Goal: Find specific page/section: Find specific page/section

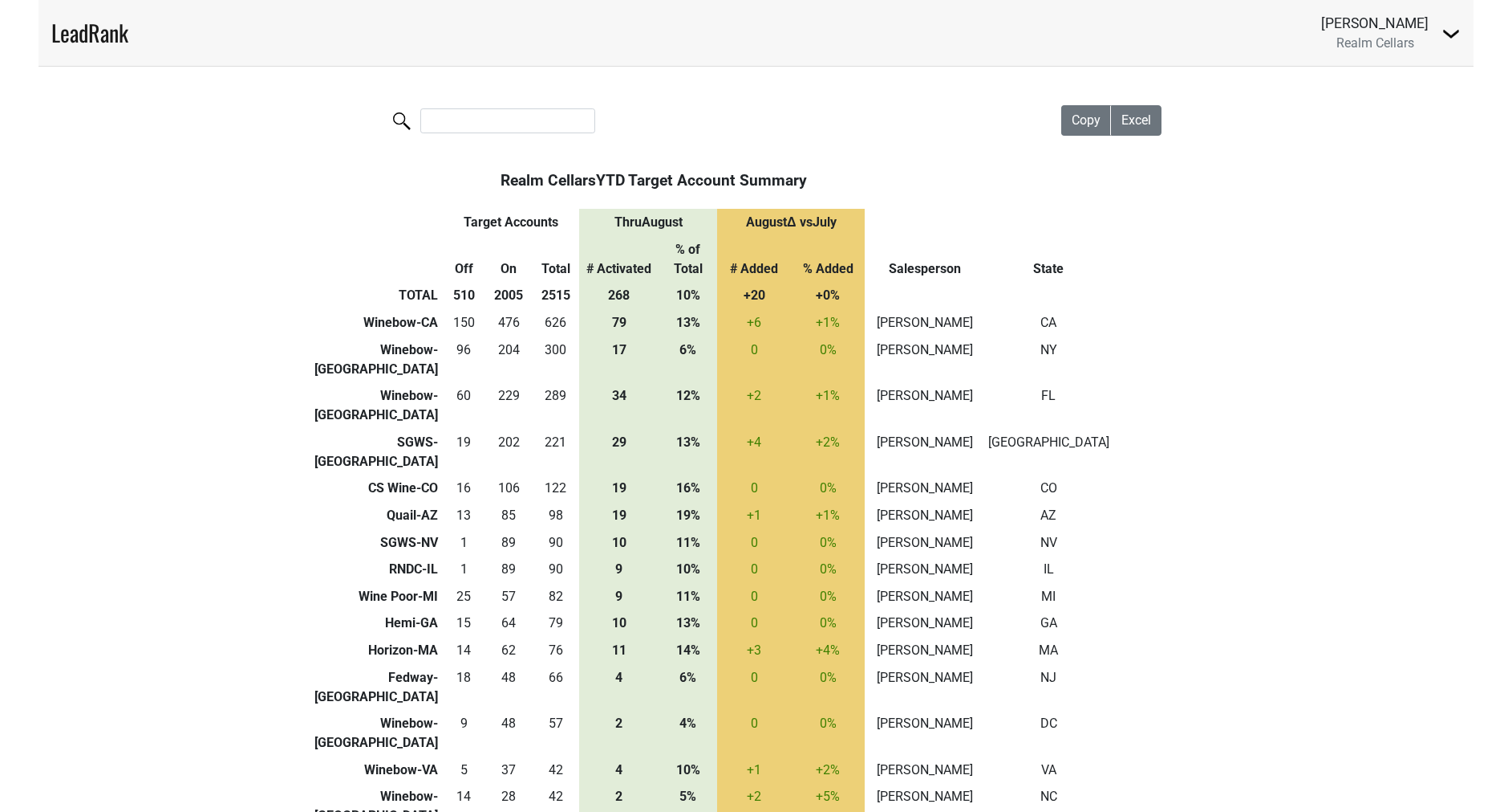
scroll to position [13, 0]
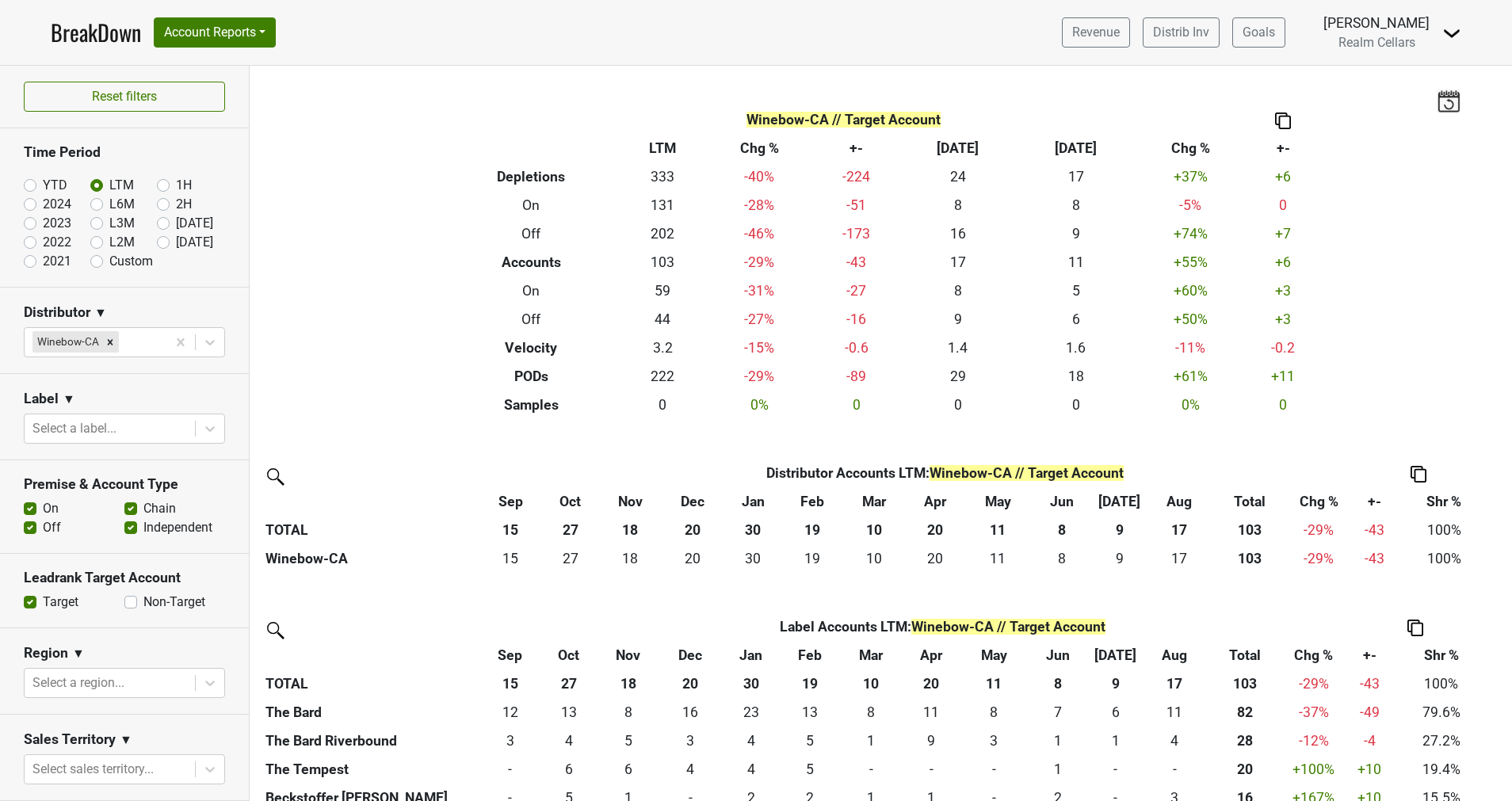
scroll to position [340, 0]
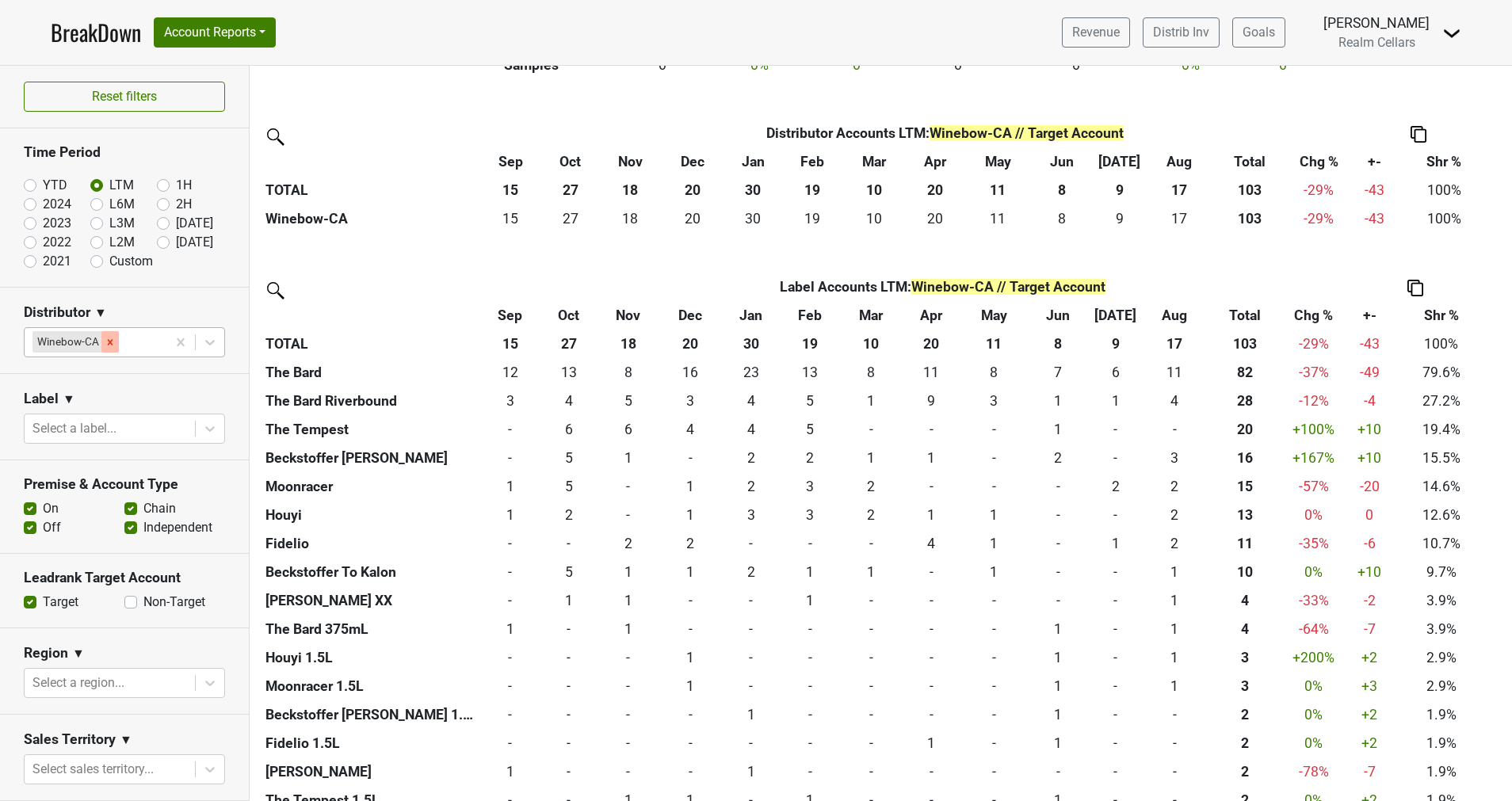
click at [111, 339] on icon "Remove Winebow-CA" at bounding box center [111, 342] width 11 height 11
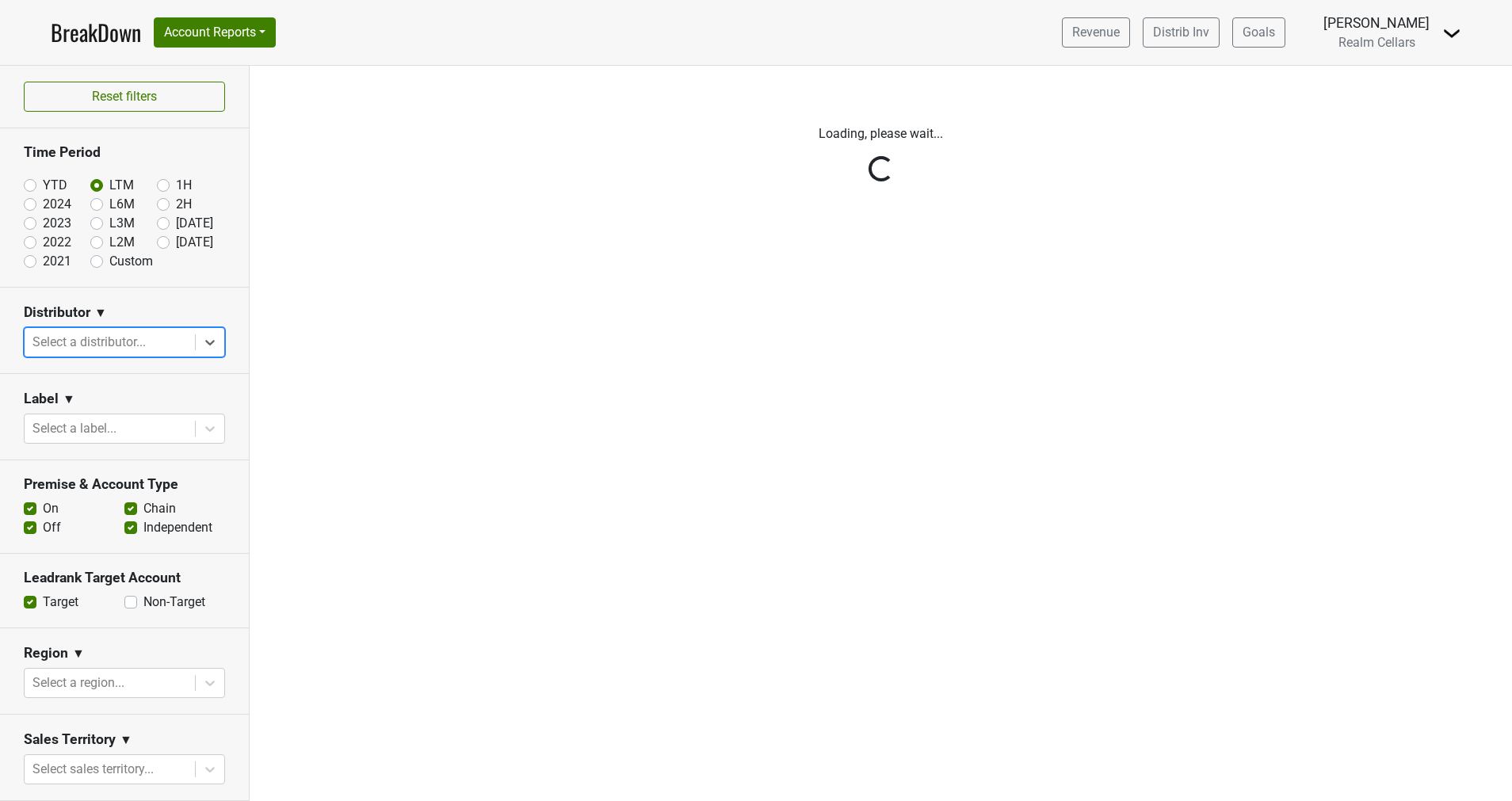
scroll to position [0, 0]
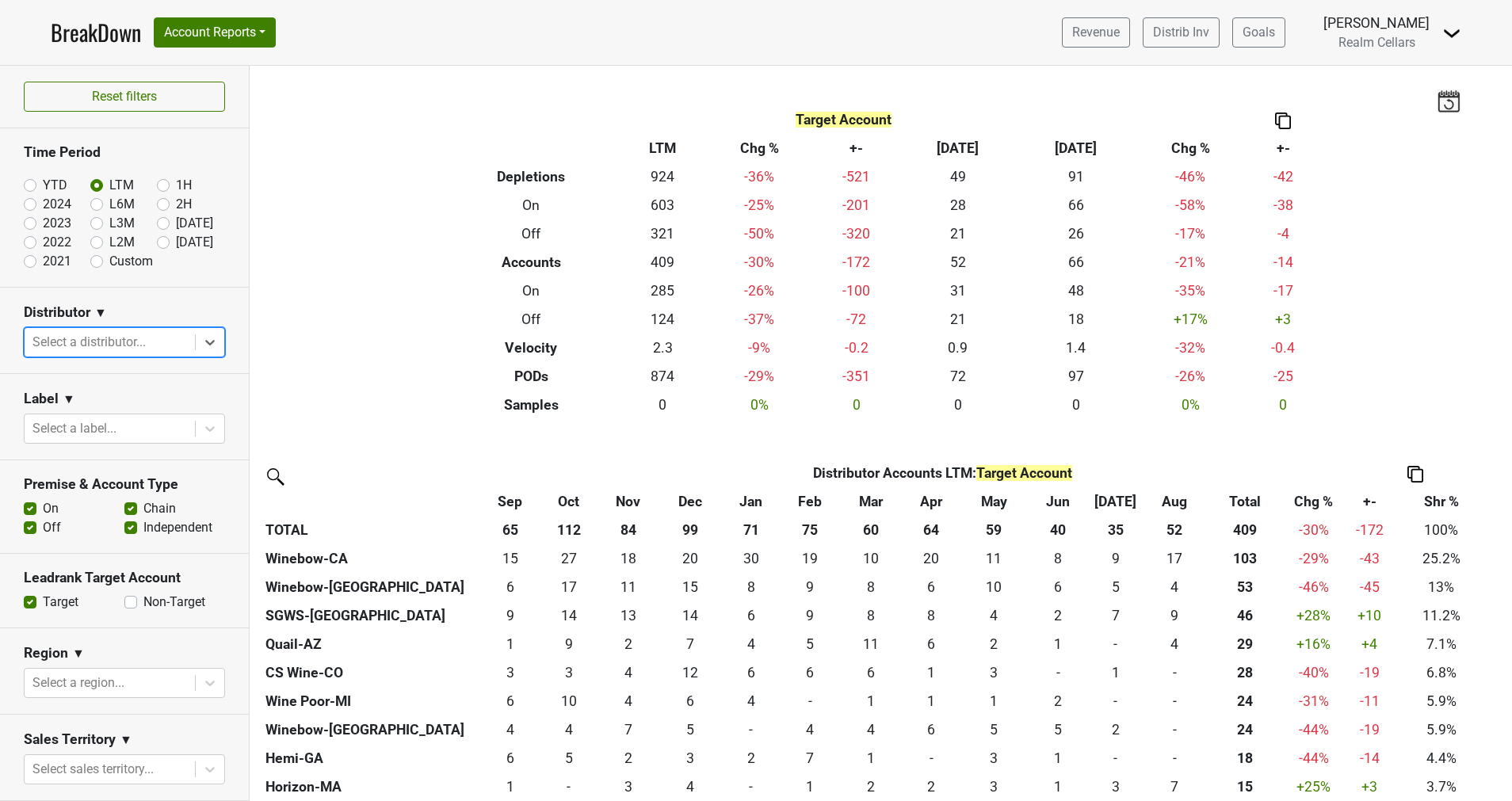
click at [43, 189] on label "YTD" at bounding box center [55, 185] width 25 height 19
click at [31, 189] on input "YTD" at bounding box center [55, 183] width 63 height 16
radio input "true"
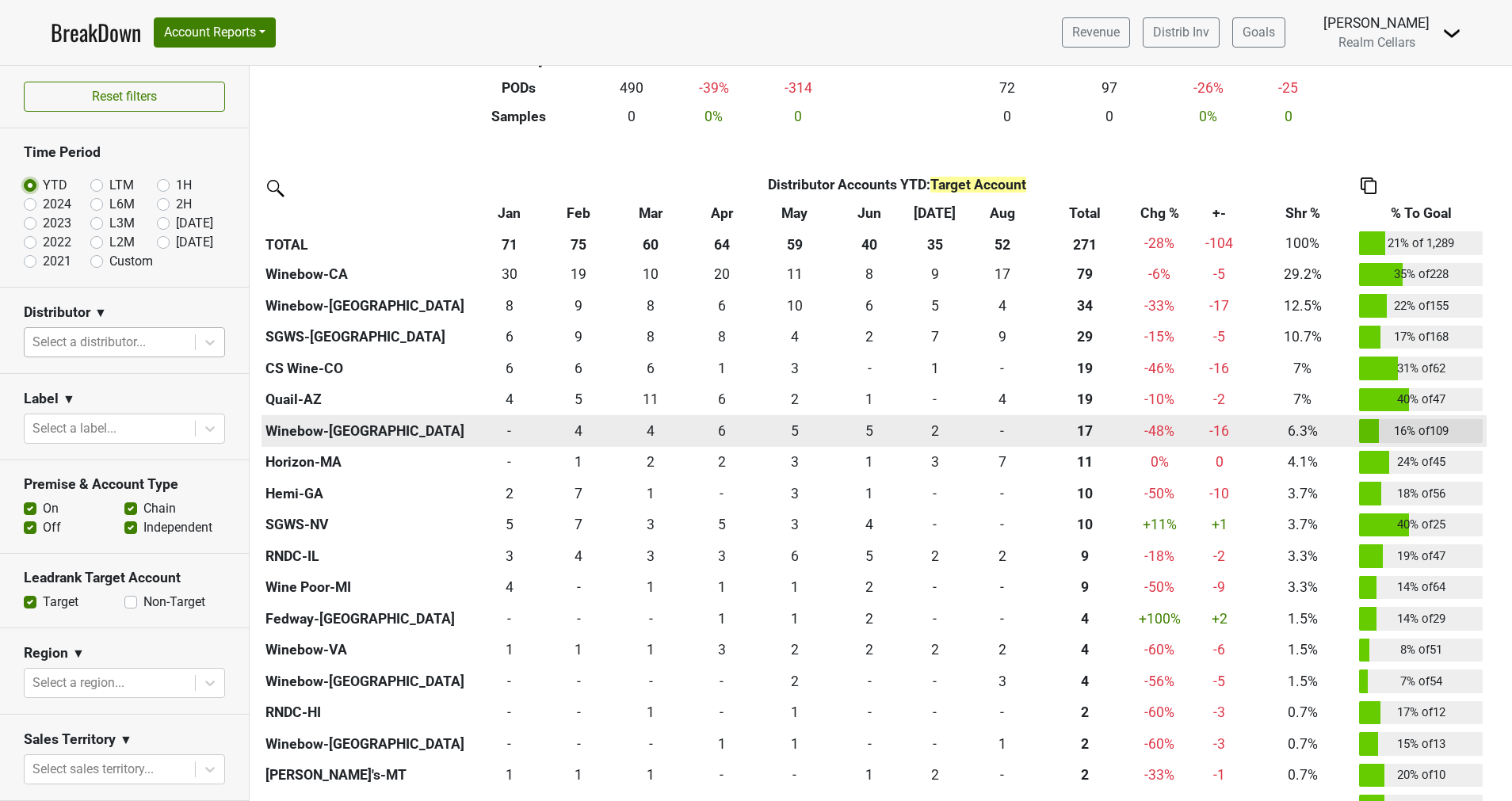
scroll to position [291, 0]
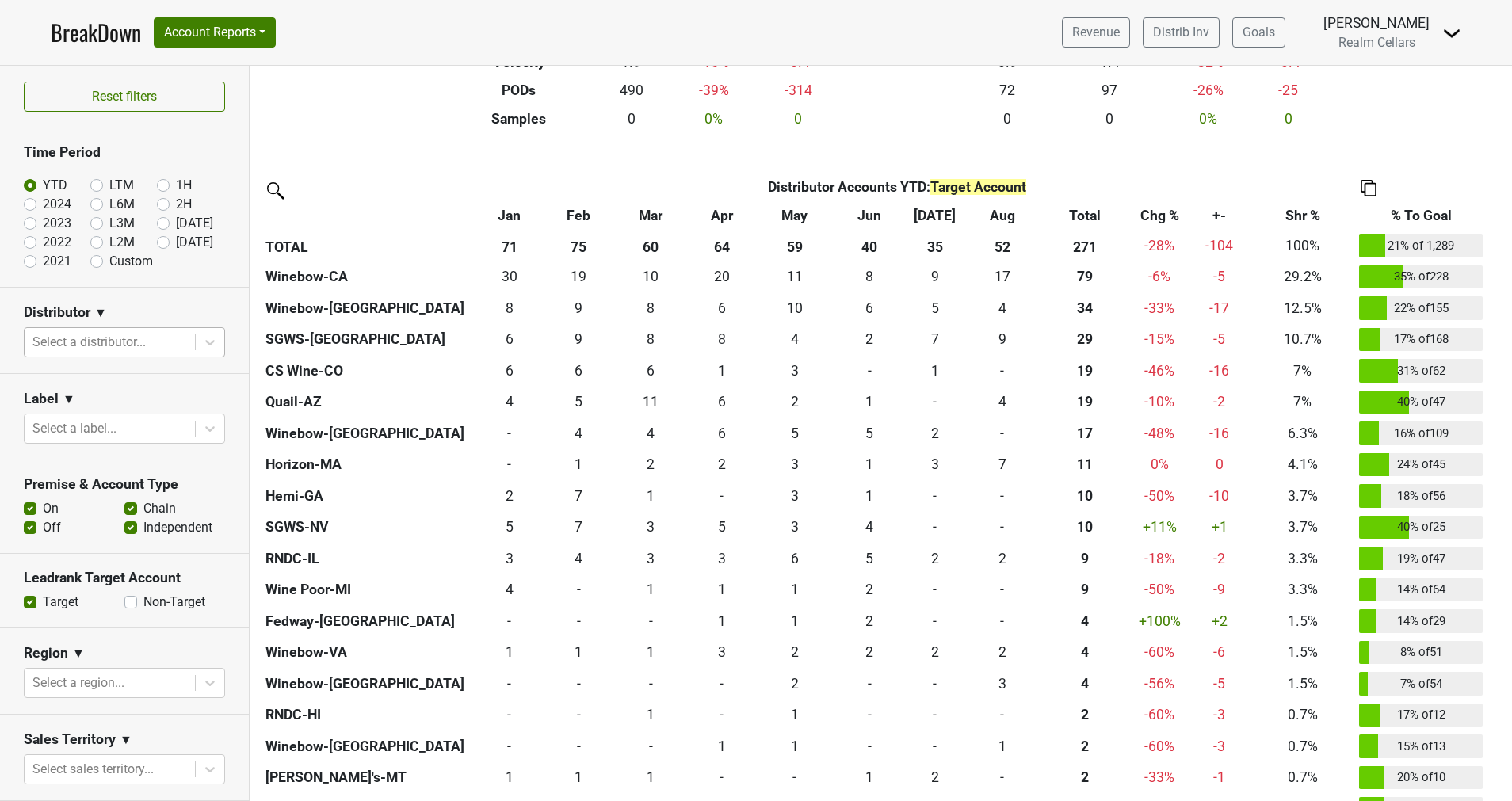
click at [144, 605] on label "Non-Target" at bounding box center [174, 601] width 62 height 19
click at [125, 605] on input "Non-Target" at bounding box center [130, 600] width 12 height 16
checkbox input "true"
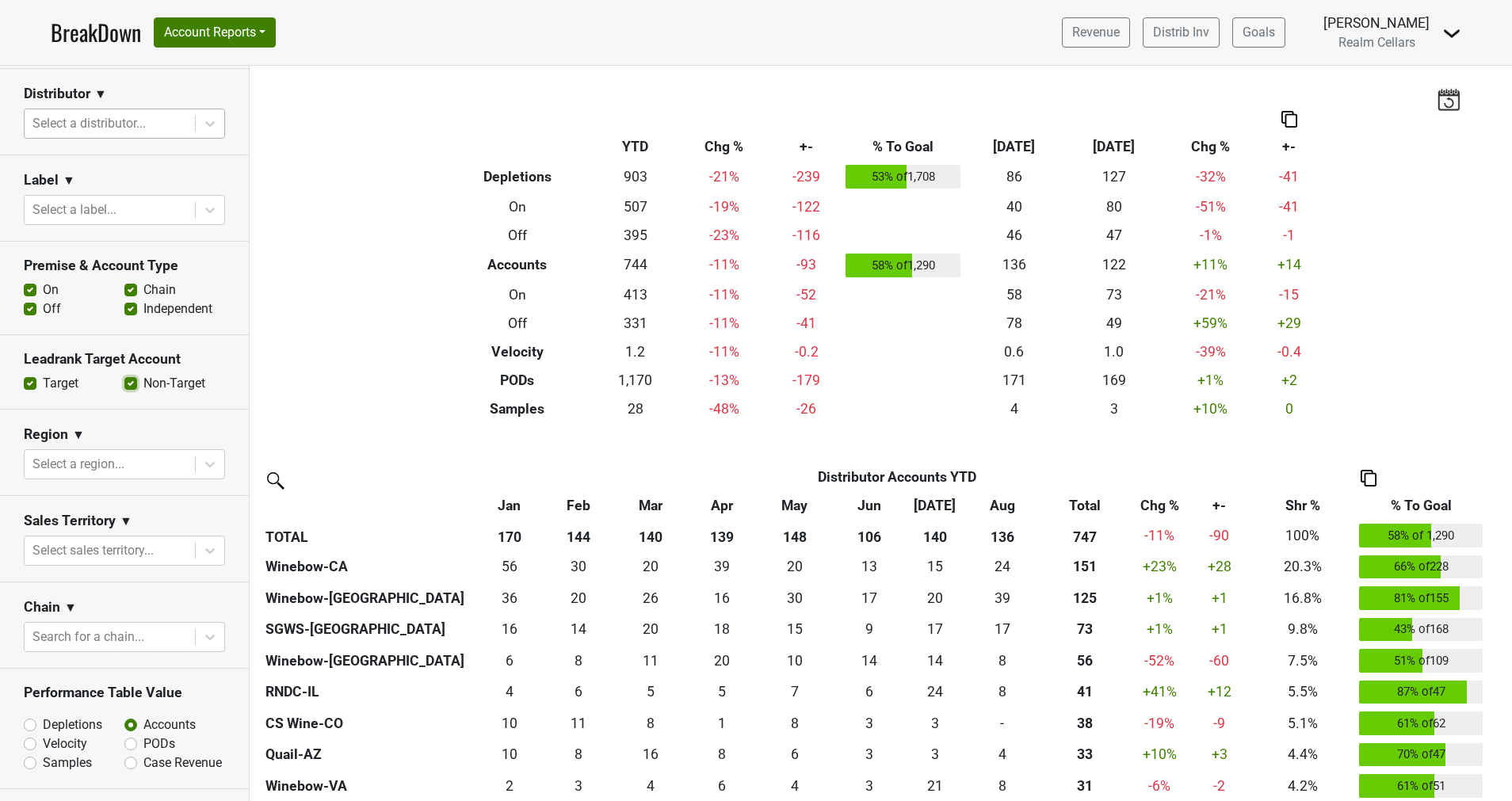
scroll to position [222, 0]
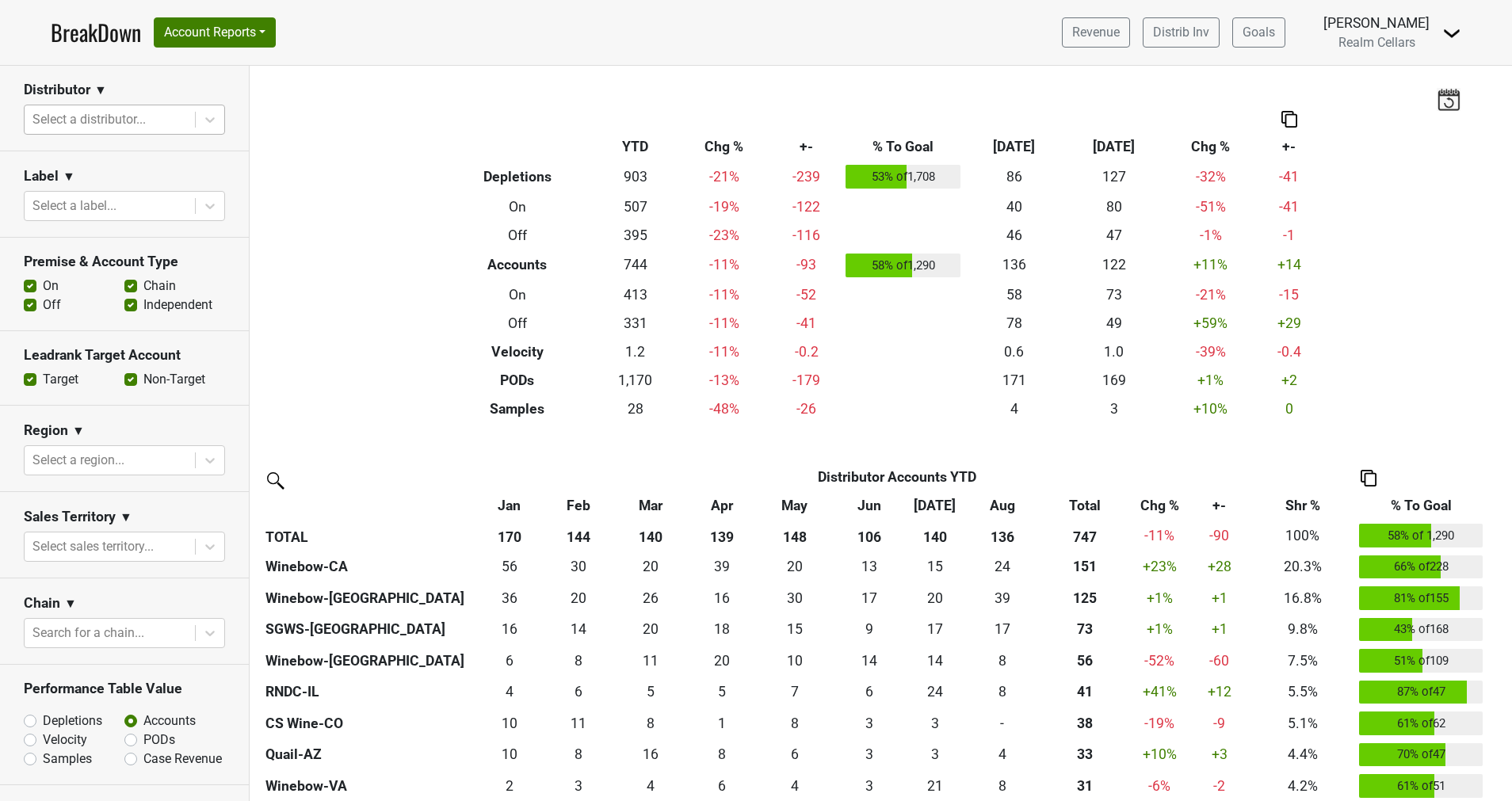
click at [43, 715] on label "Depletions" at bounding box center [72, 721] width 60 height 19
click at [28, 715] on input "Depletions" at bounding box center [71, 719] width 96 height 16
radio input "true"
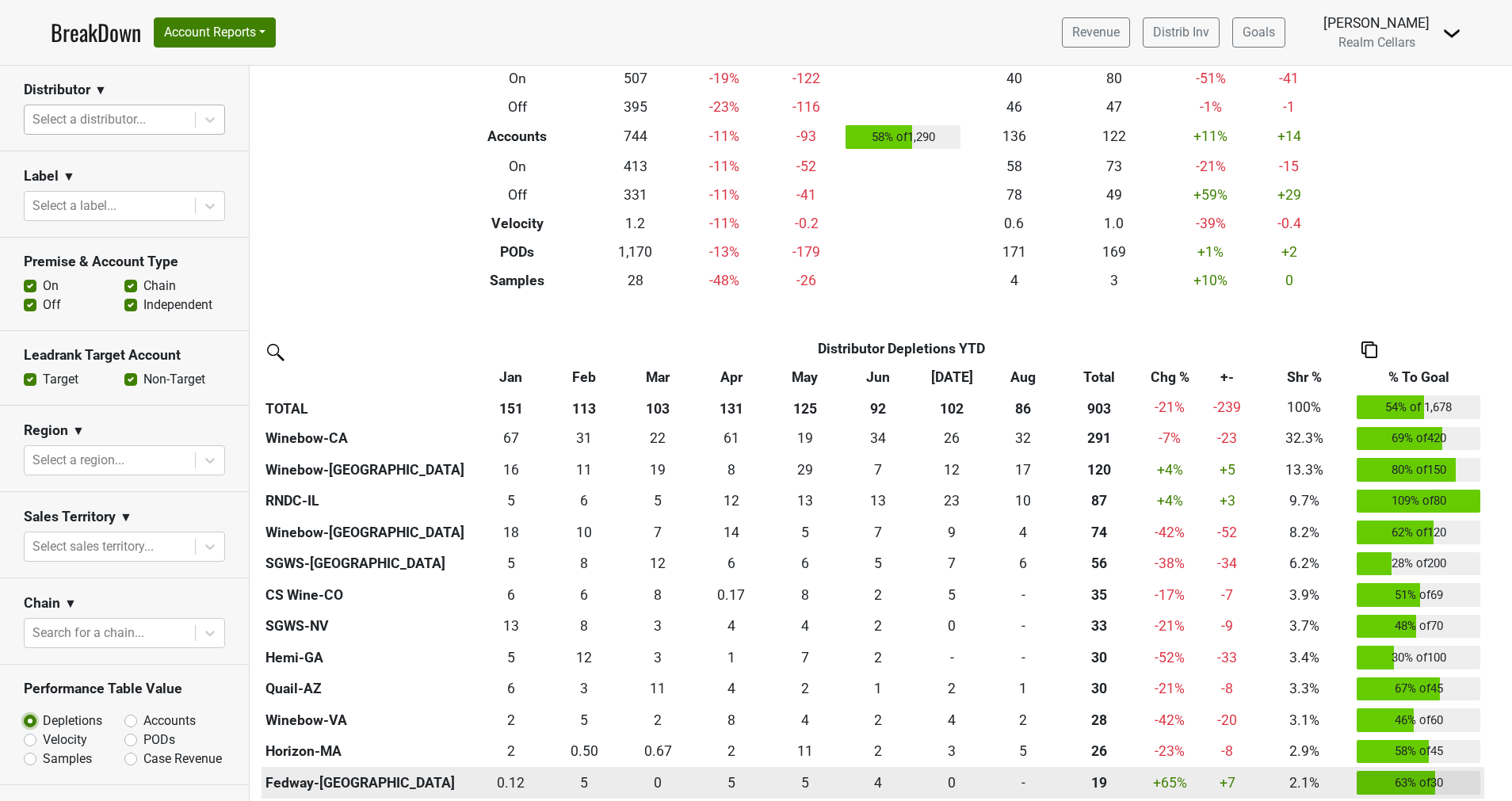
scroll to position [128, 0]
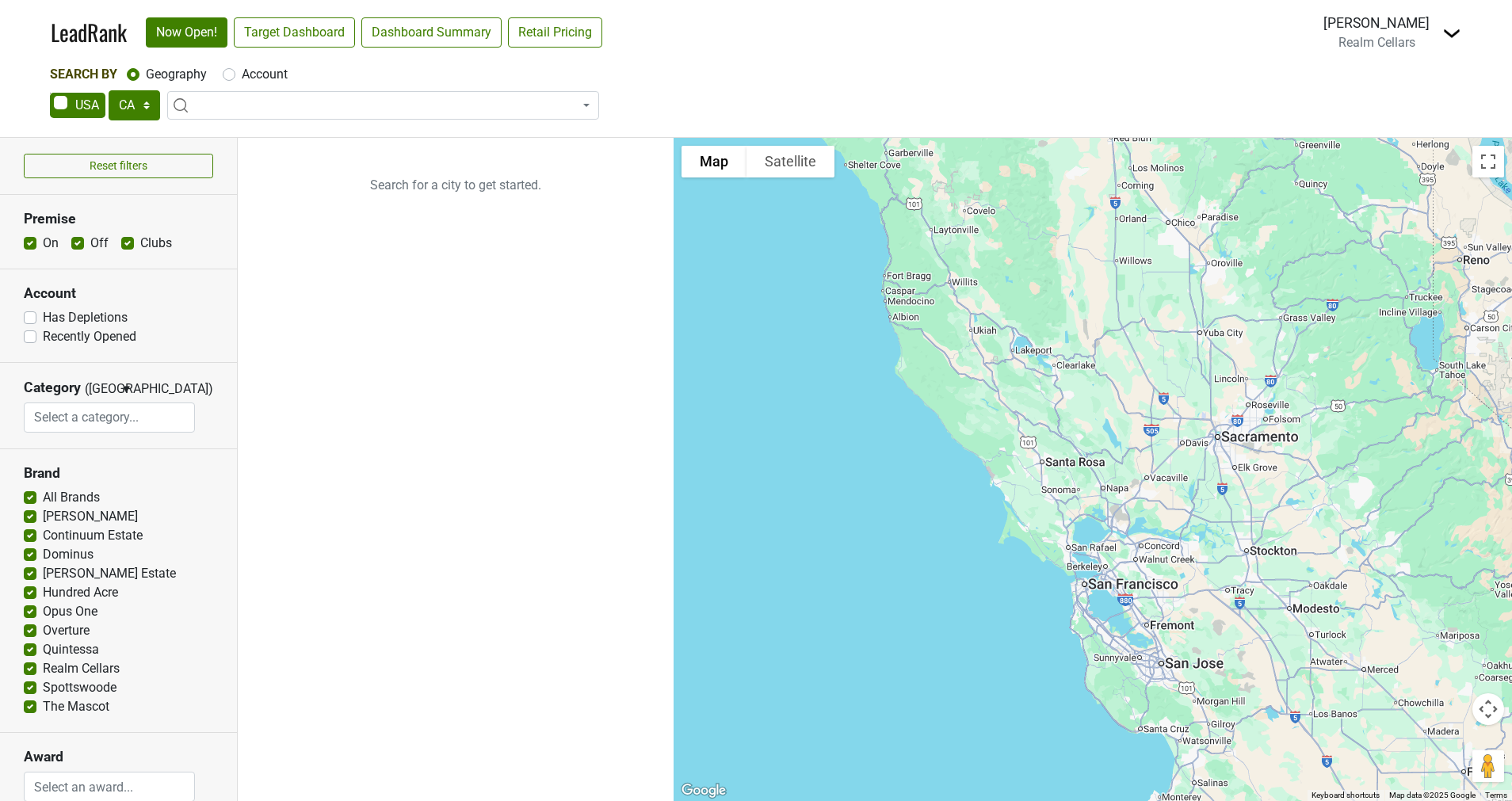
select select "CA"
select select
click at [140, 112] on select "AK AL AR AZ CA CO CT DC DE FL GA HI IA ID IL IN KS KY LA MA MD ME MI MN MO MS M…" at bounding box center [134, 105] width 51 height 30
select select "NY"
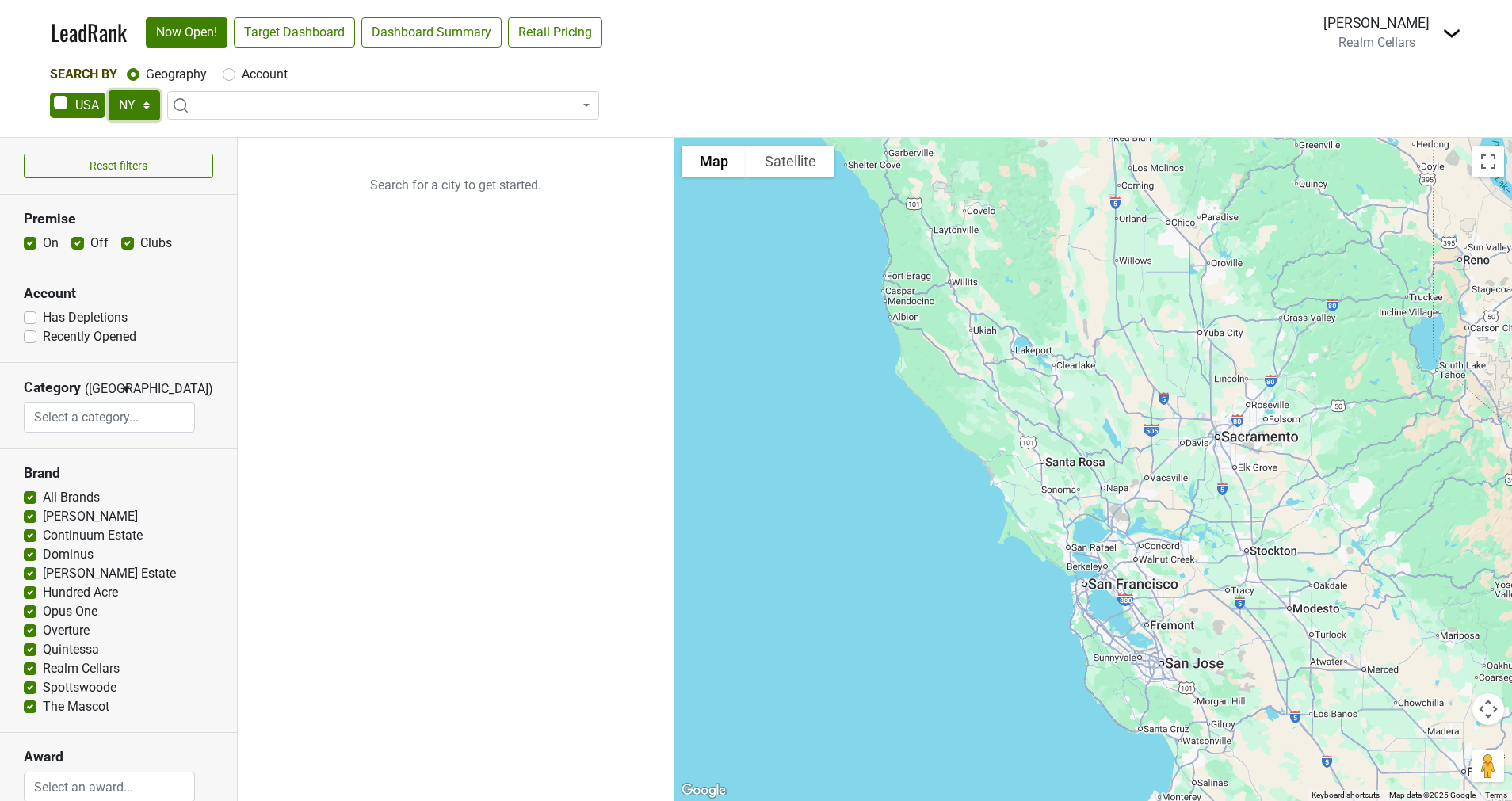
click at [109, 90] on select "AK AL AR AZ CA CO CT DC DE FL GA HI IA ID IL IN KS KY LA MA MD ME MI MN MO MS M…" at bounding box center [134, 105] width 51 height 30
click at [365, 387] on ul "Search for a city to get started." at bounding box center [455, 469] width 436 height 663
click at [306, 32] on link "Target Dashboard" at bounding box center [294, 32] width 121 height 30
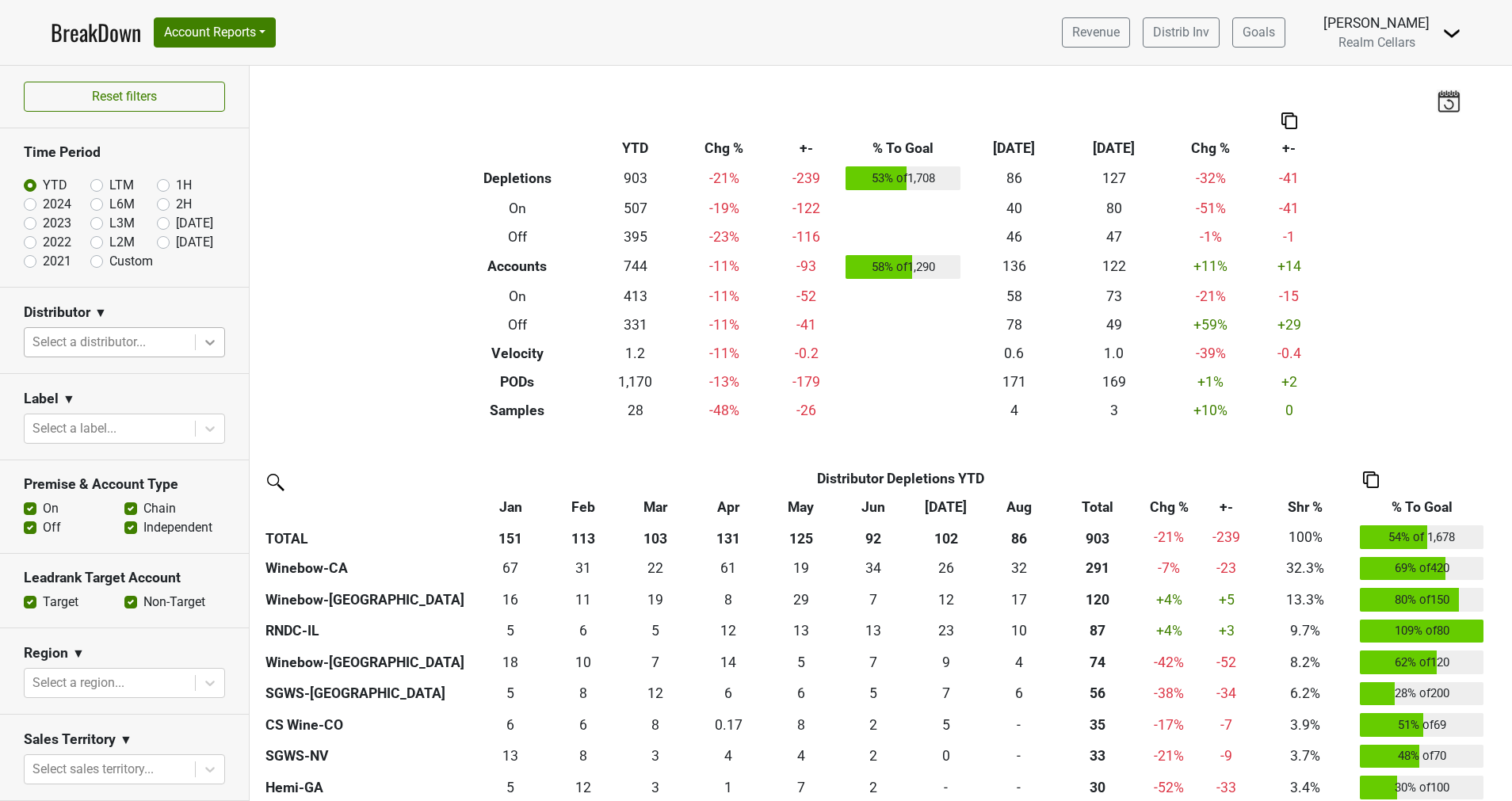
click at [205, 340] on icon at bounding box center [210, 342] width 9 height 6
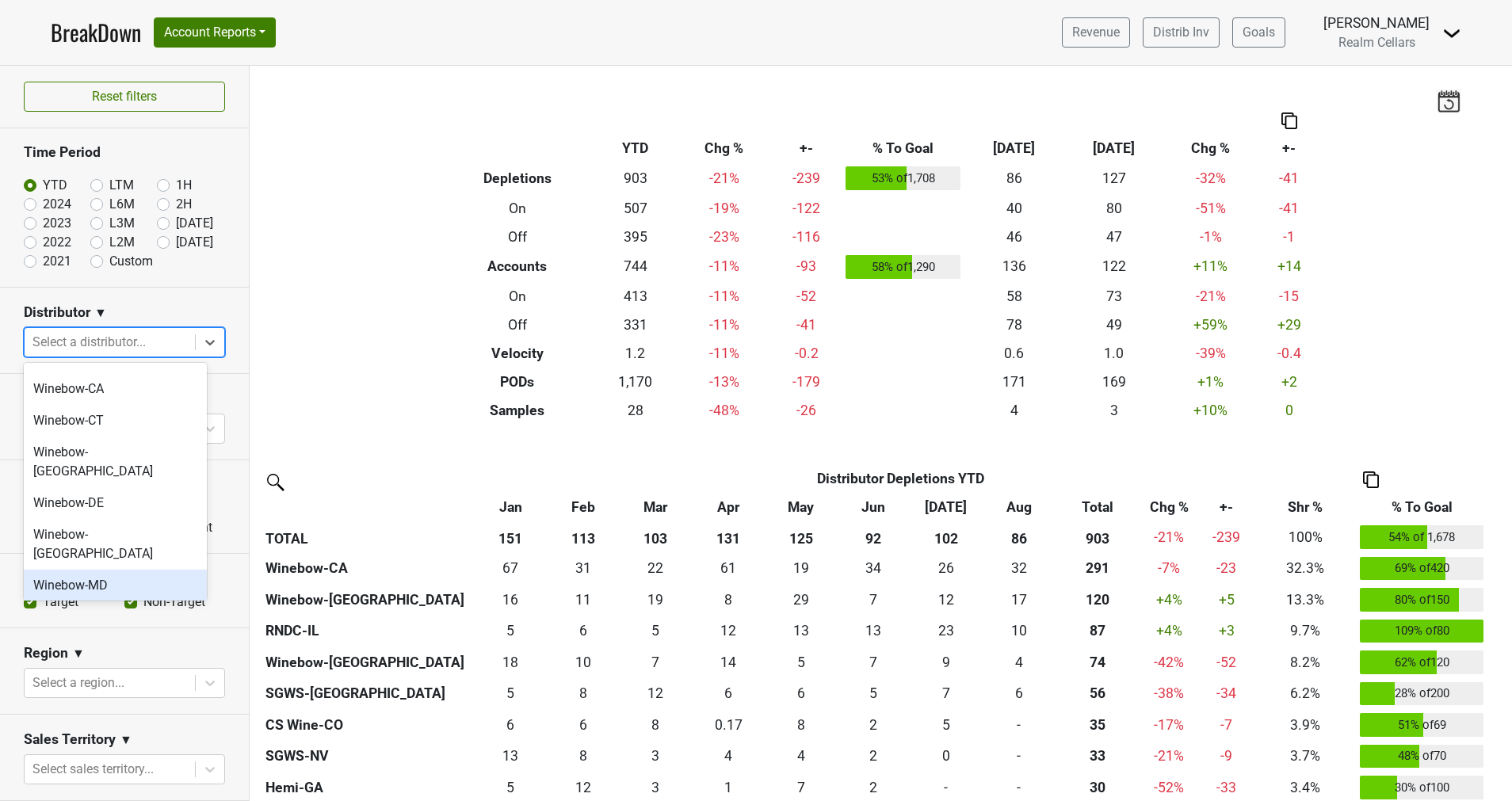
scroll to position [688, 0]
click at [116, 616] on div "Winebow-NY" at bounding box center [114, 641] width 183 height 51
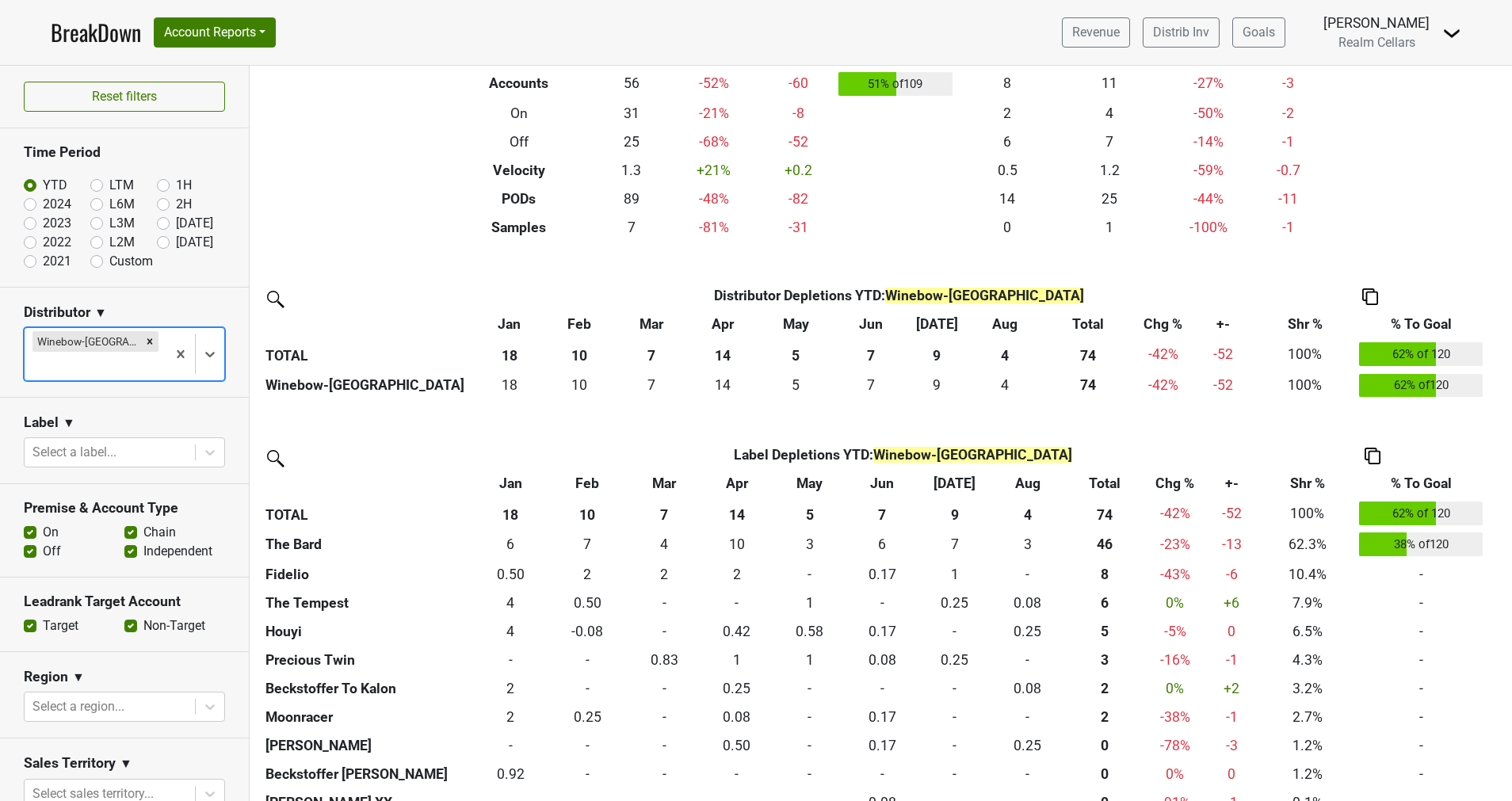
scroll to position [0, 0]
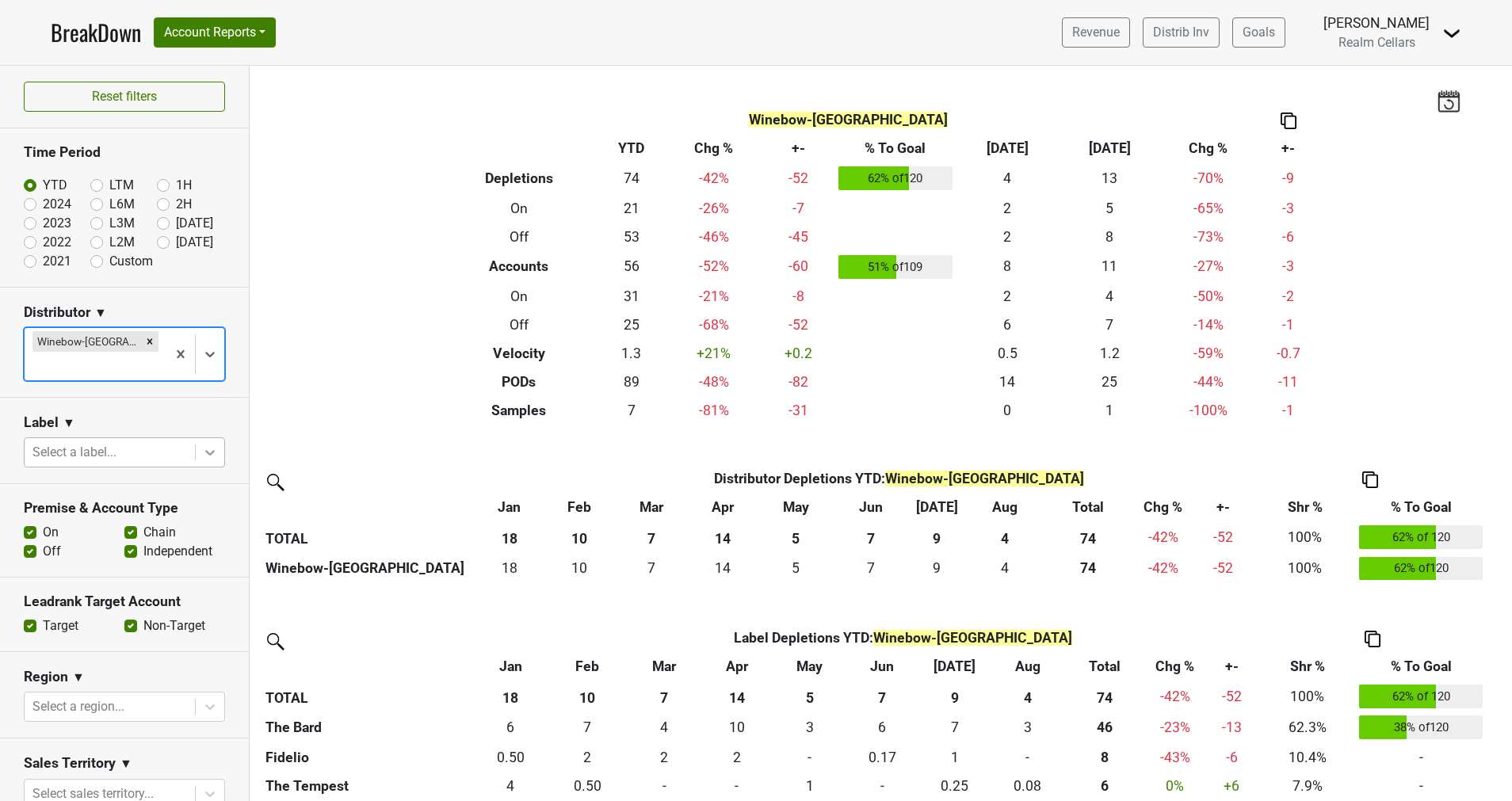
click at [205, 450] on icon at bounding box center [210, 453] width 9 height 6
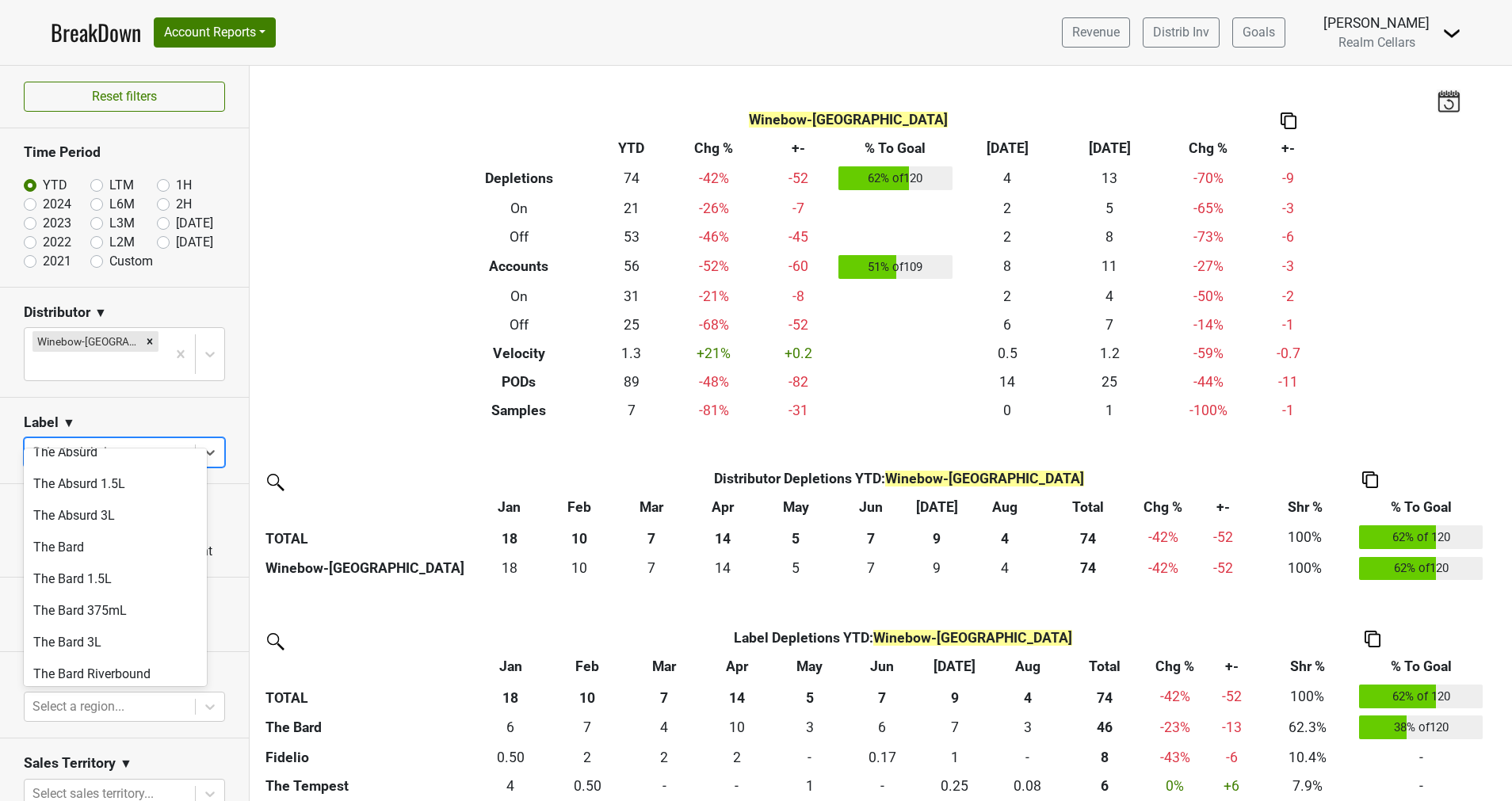
scroll to position [869, 0]
click at [90, 527] on div "The Bard" at bounding box center [114, 542] width 183 height 31
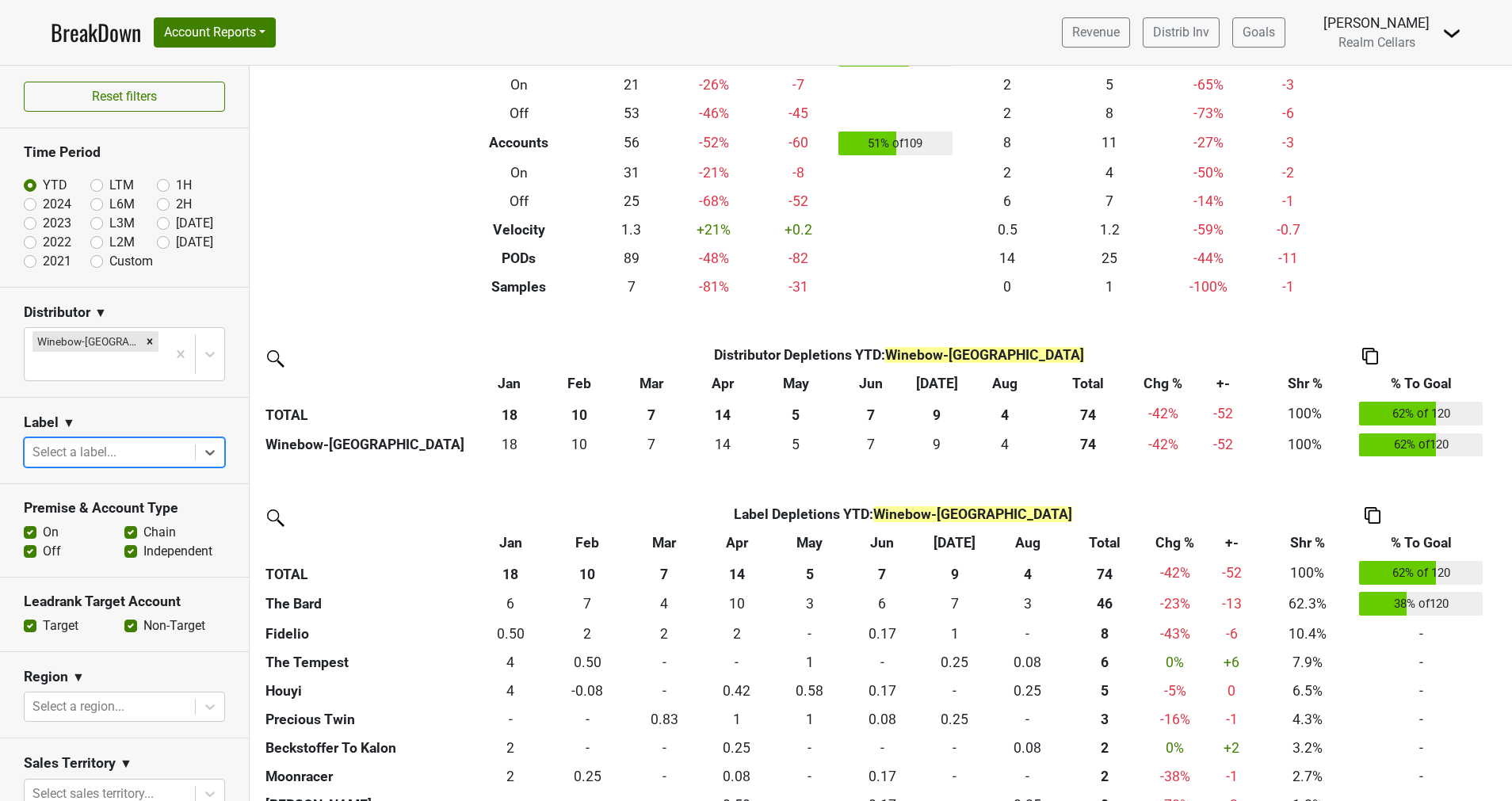
scroll to position [0, 0]
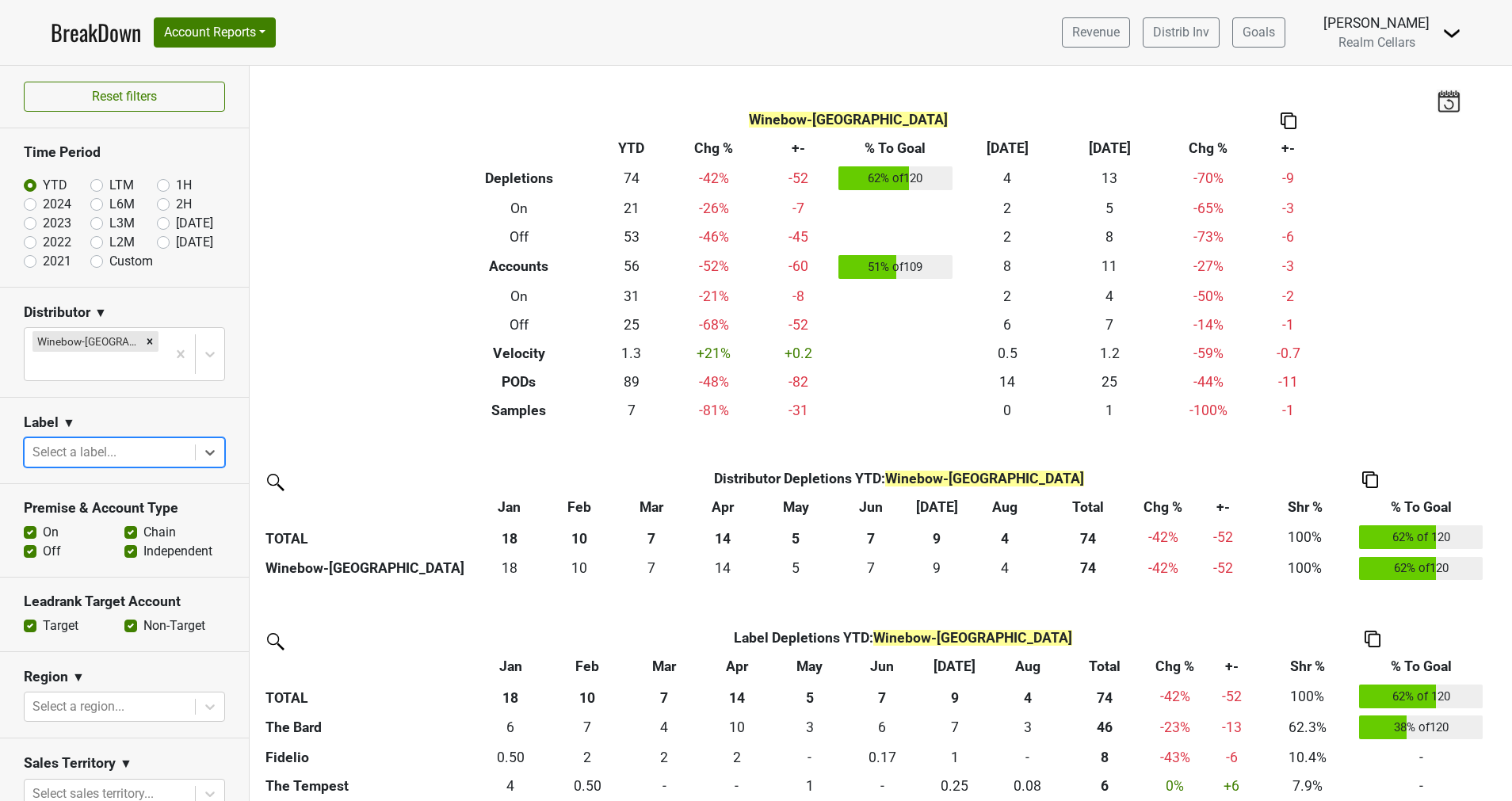
click at [176, 226] on label "[DATE]" at bounding box center [194, 223] width 37 height 19
click at [157, 226] on input "[DATE]" at bounding box center [188, 221] width 63 height 16
radio input "true"
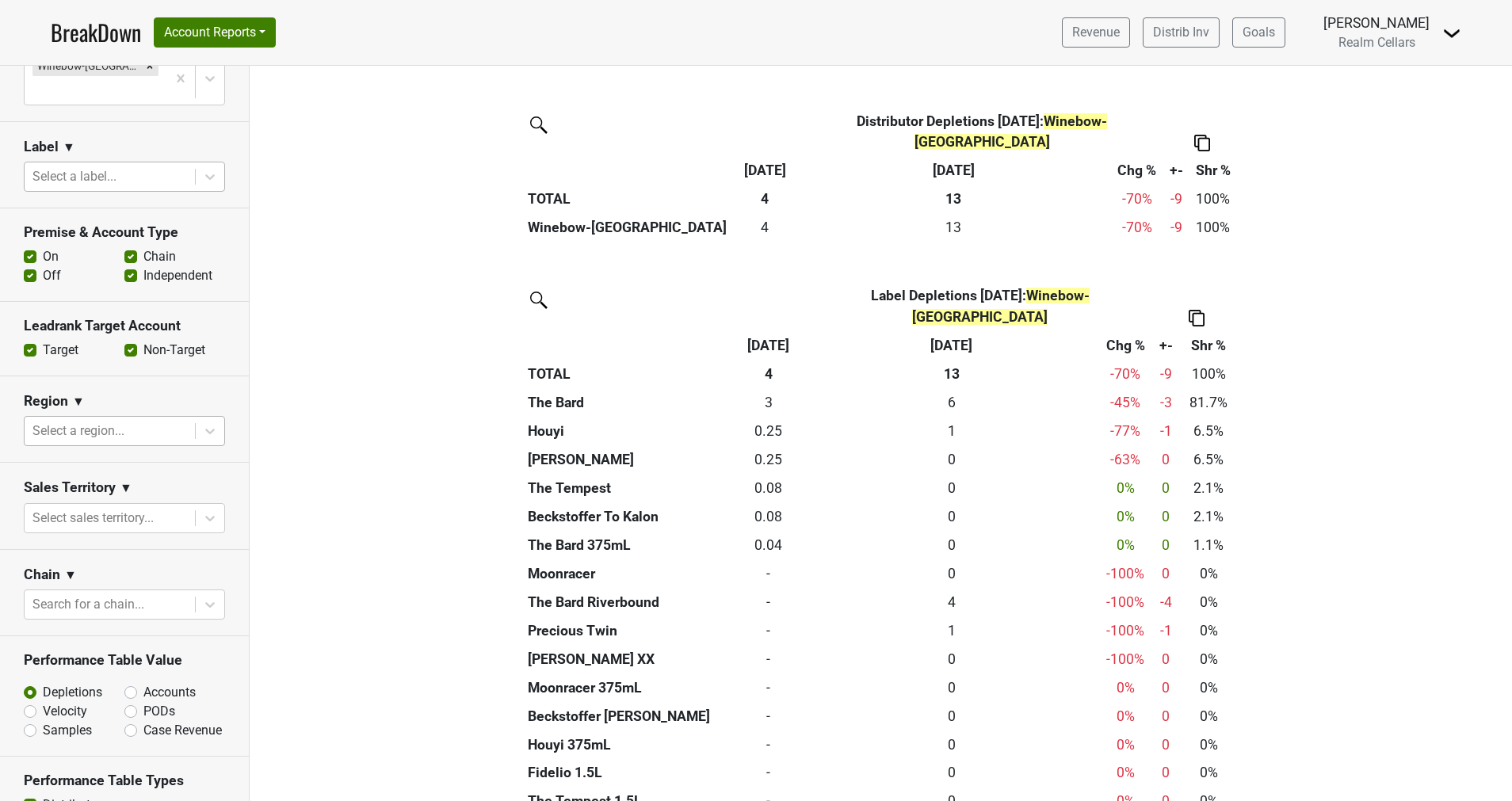
scroll to position [319, 0]
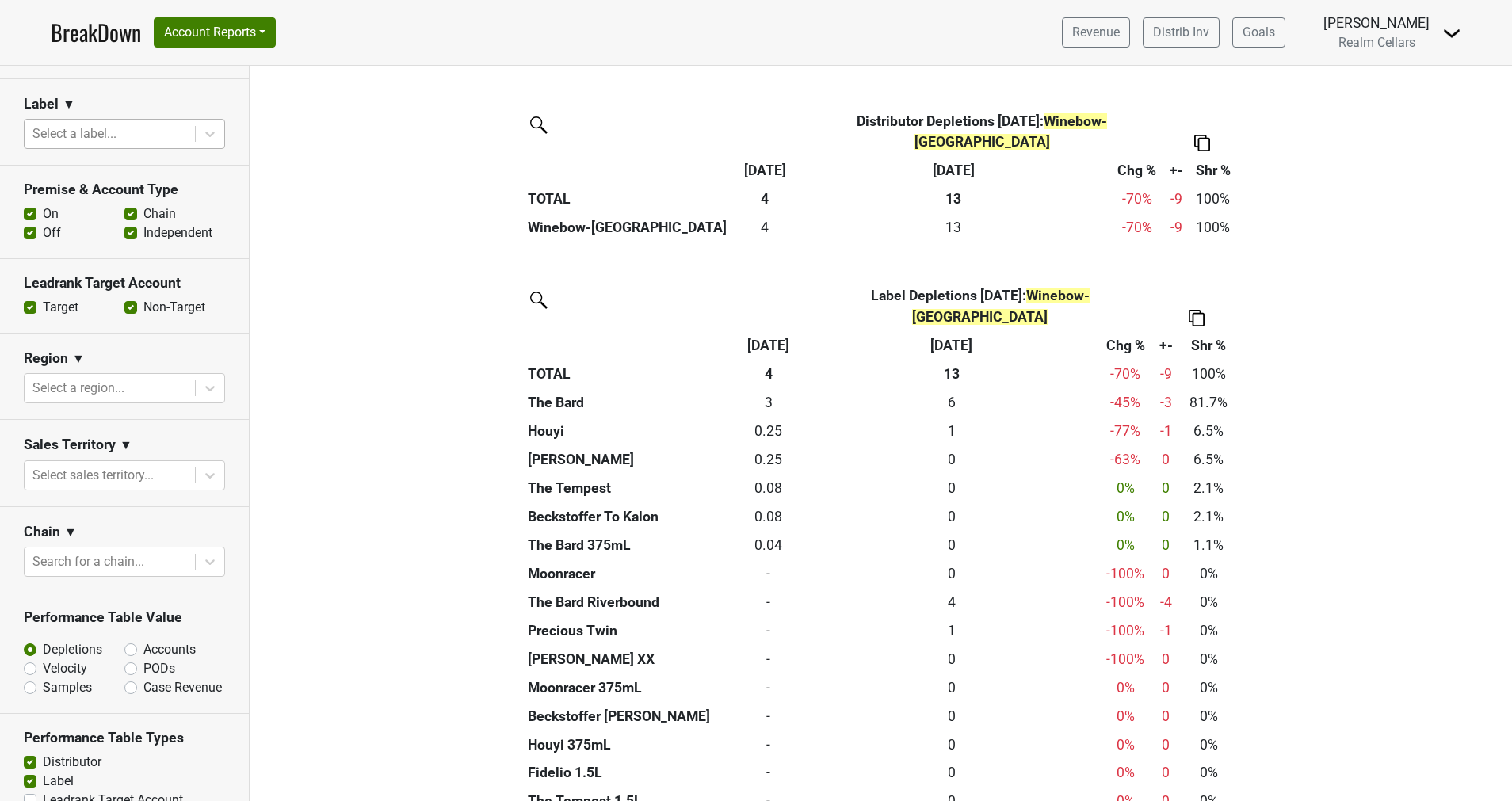
click at [144, 640] on label "Accounts" at bounding box center [169, 650] width 52 height 19
click at [124, 640] on input "Accounts" at bounding box center [171, 648] width 96 height 16
radio input "true"
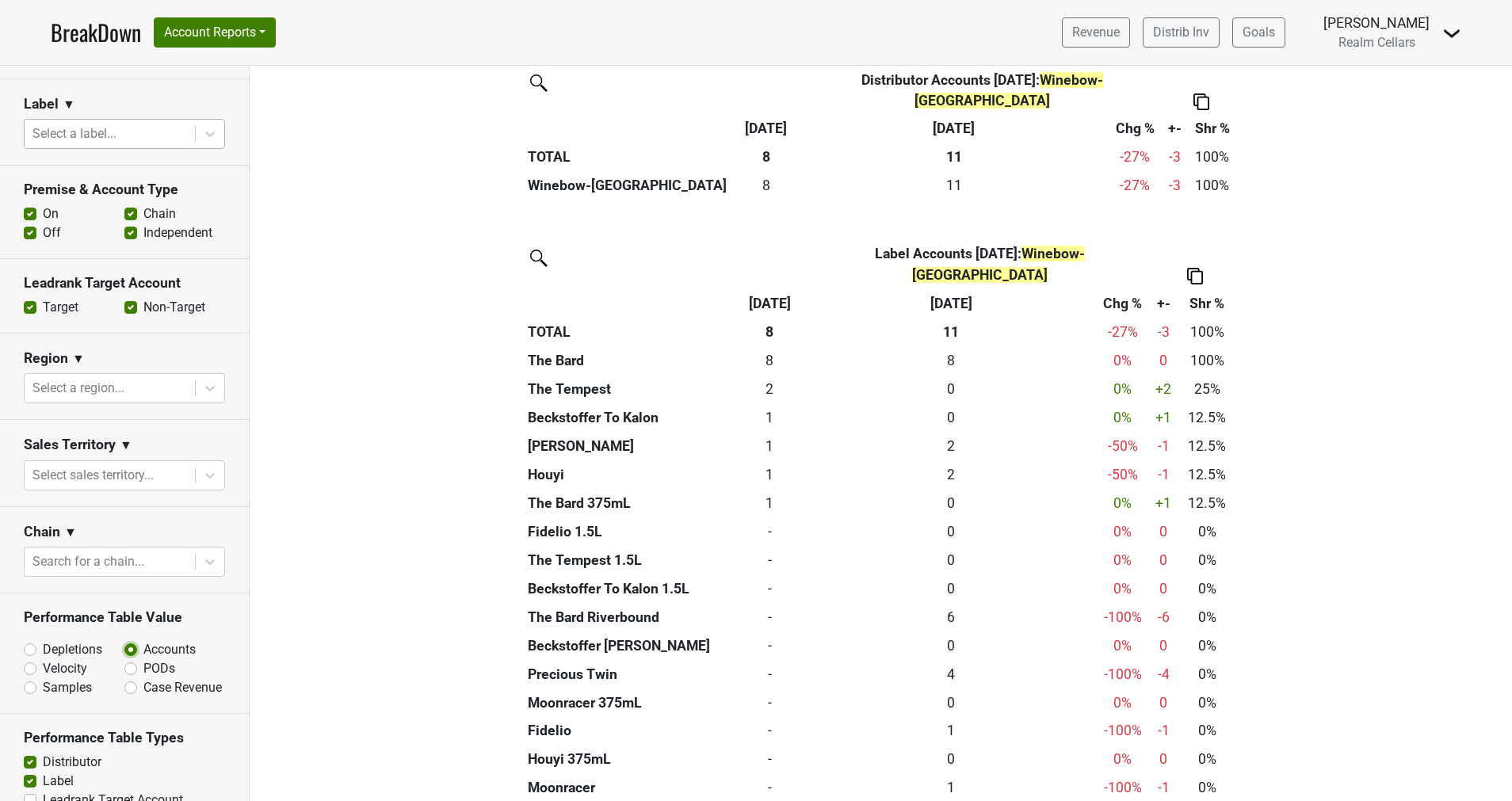
scroll to position [0, 0]
